Goal: Transaction & Acquisition: Subscribe to service/newsletter

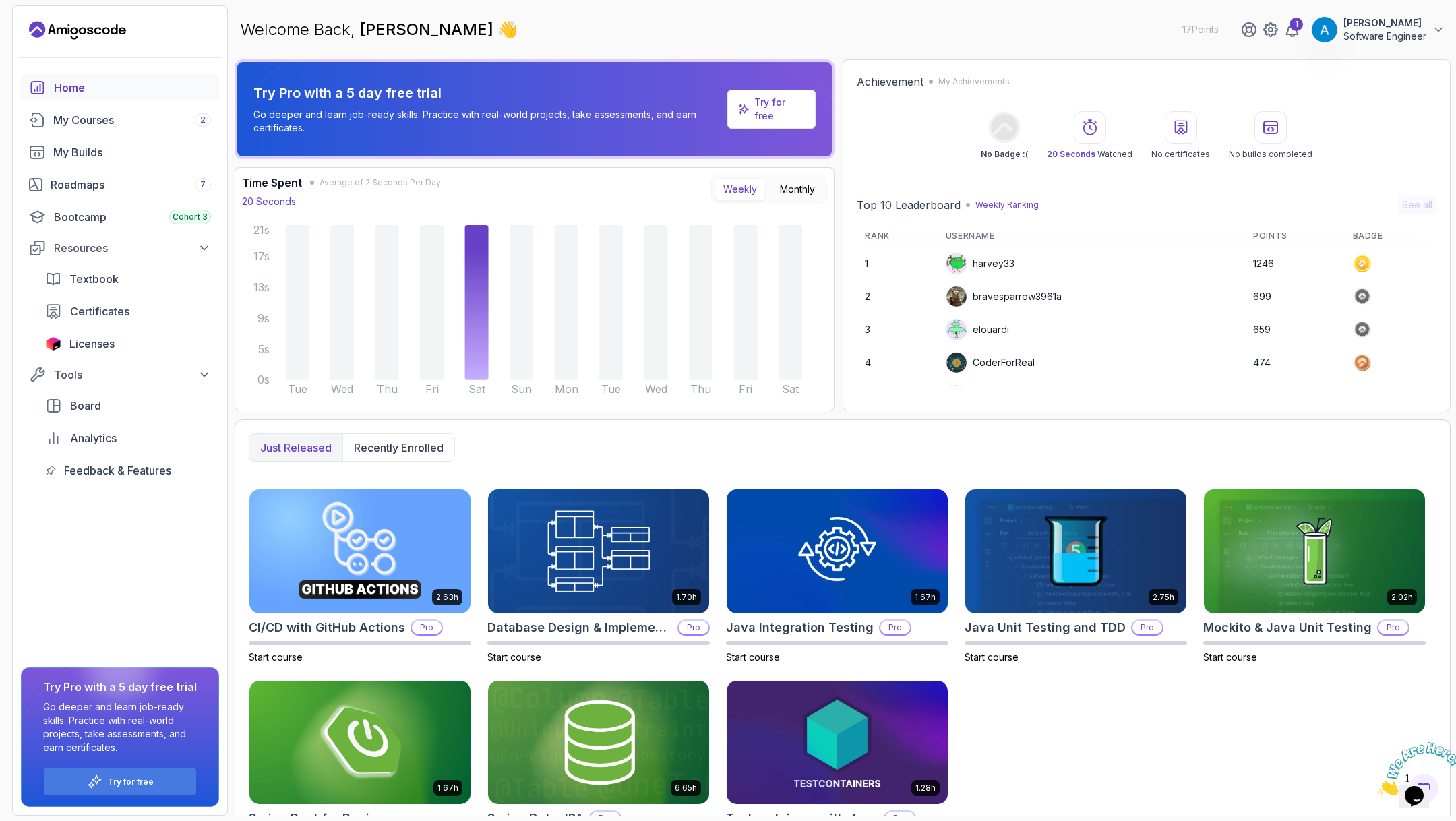
click at [765, 112] on p "Try for free" at bounding box center [779, 109] width 50 height 27
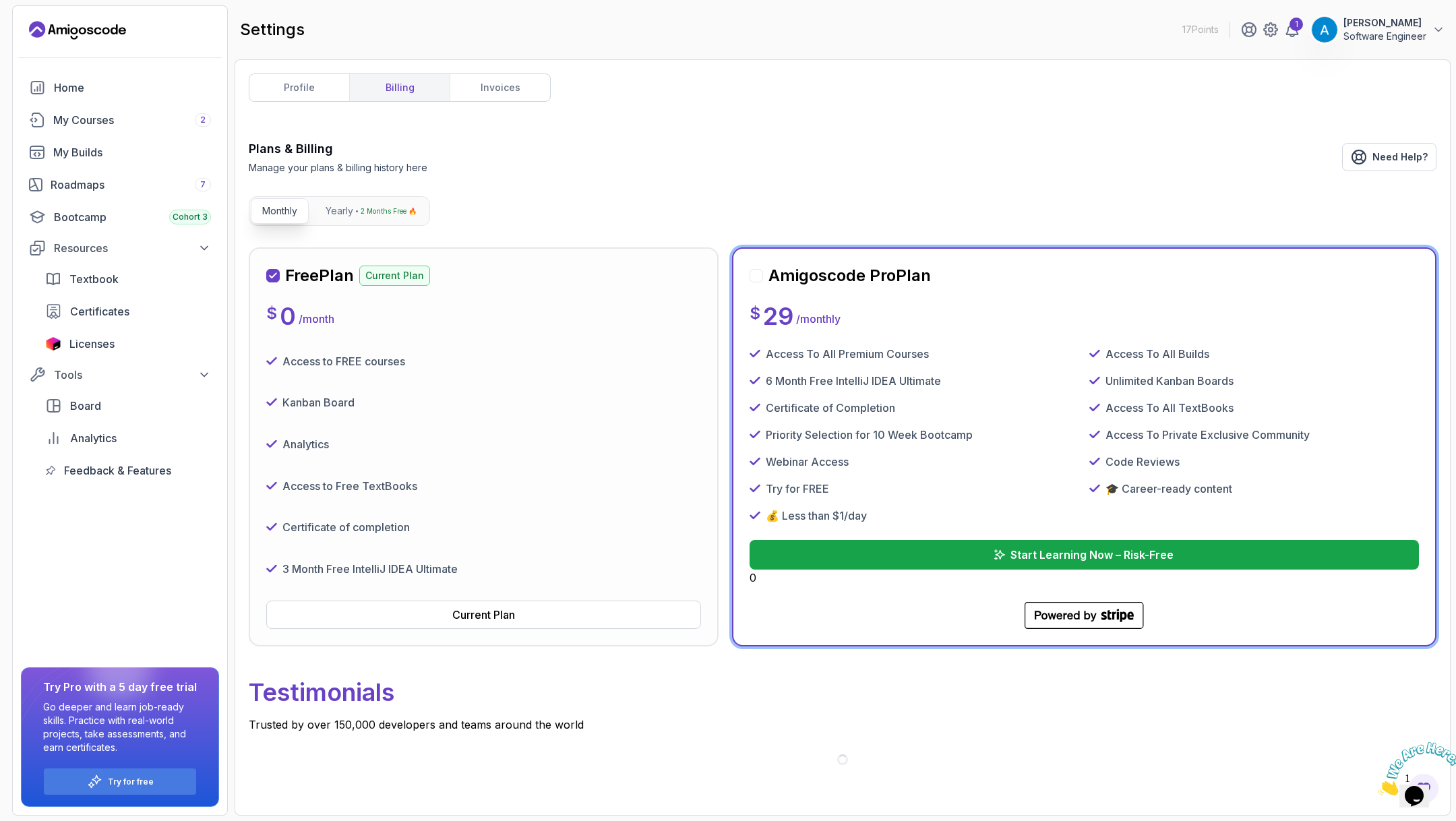
click at [442, 310] on div "$ 0 / month" at bounding box center [483, 316] width 435 height 27
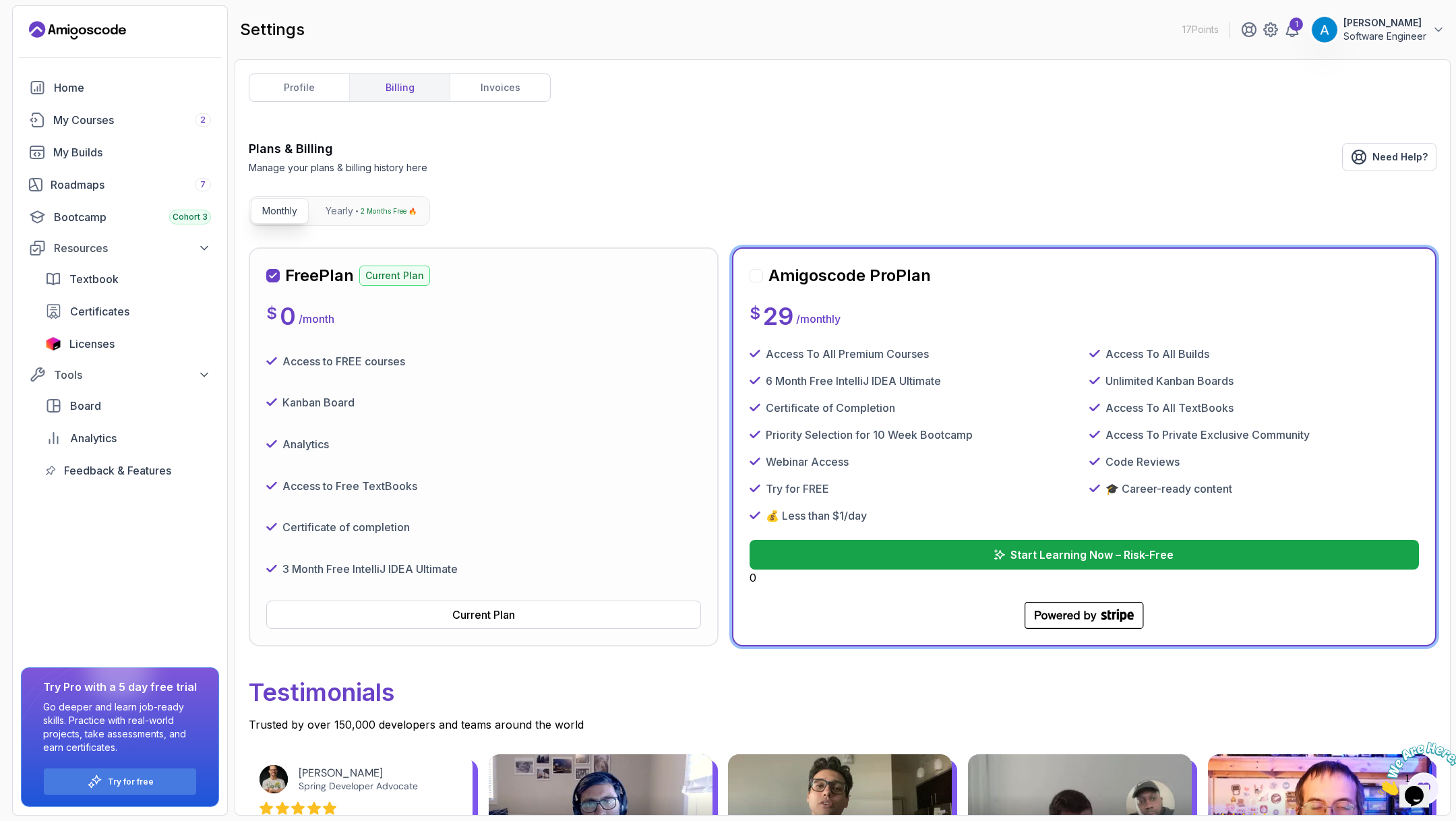
click at [468, 442] on div "Analytics" at bounding box center [483, 444] width 435 height 31
